Goal: Task Accomplishment & Management: Manage account settings

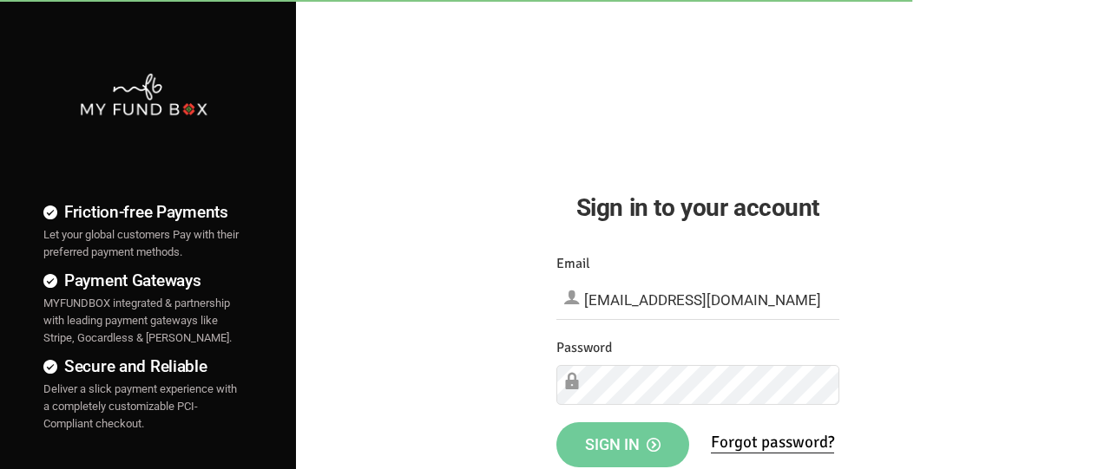
click at [622, 443] on span "Sign in" at bounding box center [622, 445] width 75 height 18
